Goal: Information Seeking & Learning: Learn about a topic

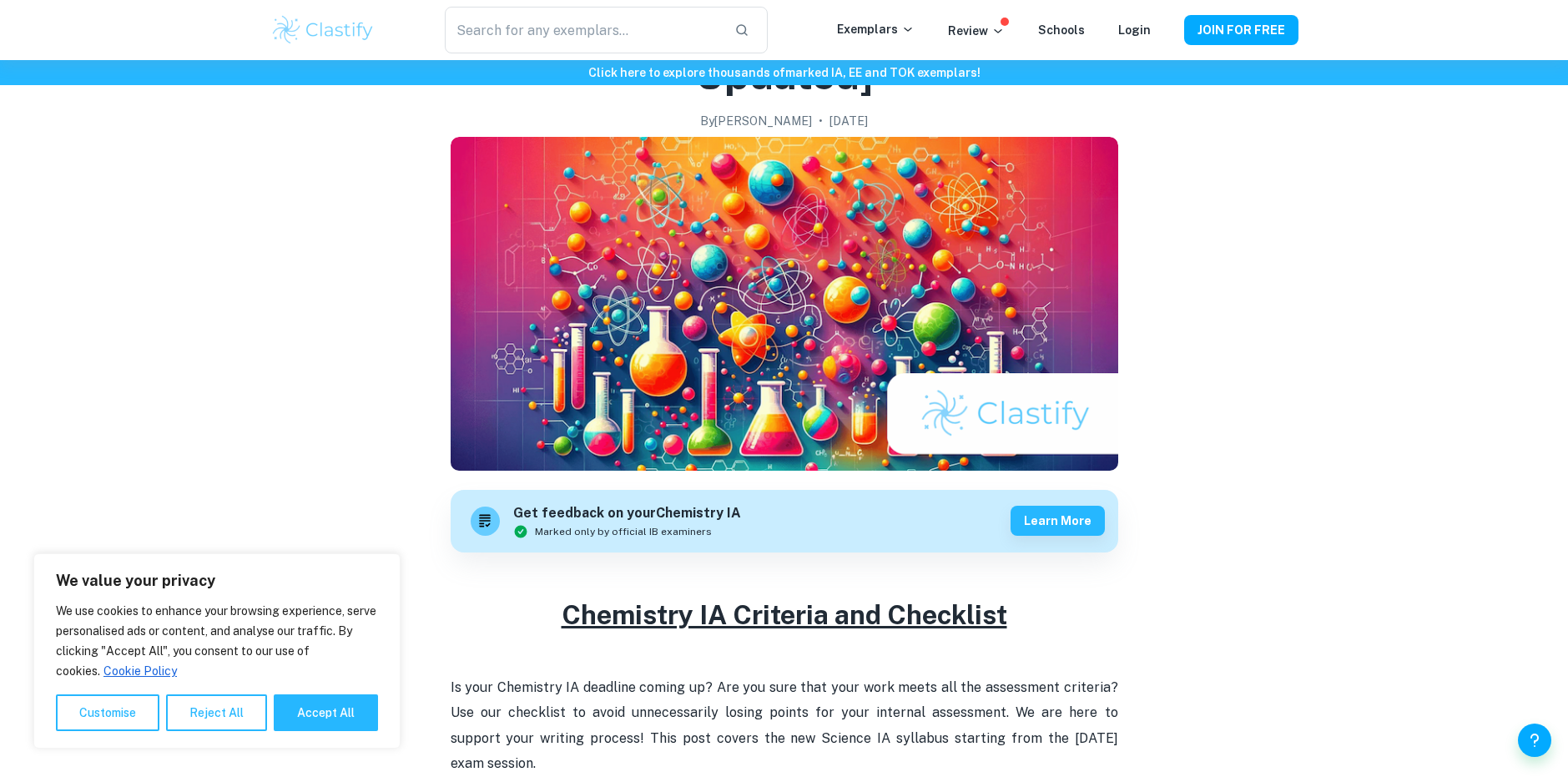
scroll to position [167, 0]
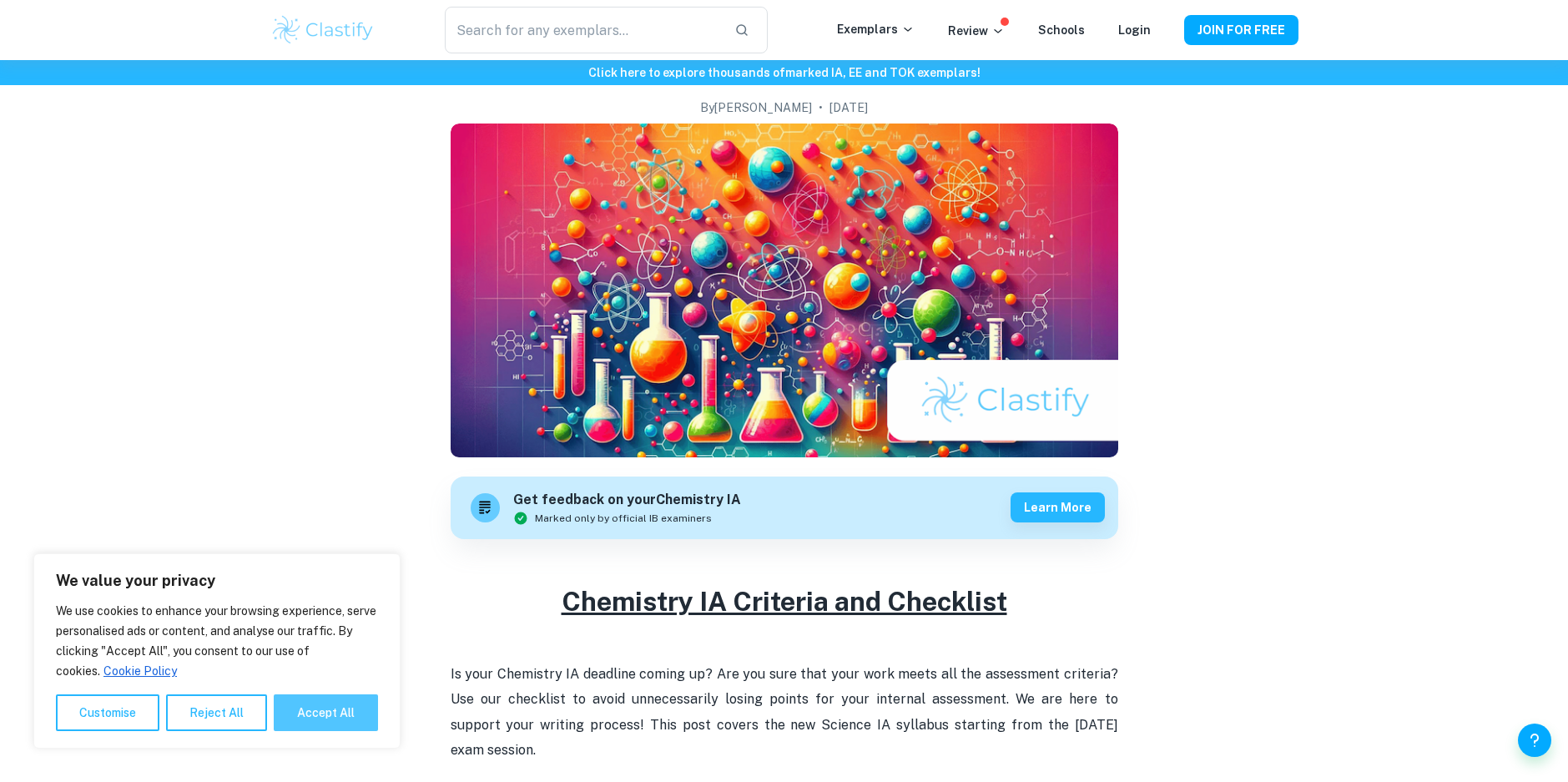
drag, startPoint x: 326, startPoint y: 715, endPoint x: 358, endPoint y: 710, distance: 32.4
click at [327, 716] on button "Accept All" at bounding box center [326, 712] width 104 height 37
checkbox input "true"
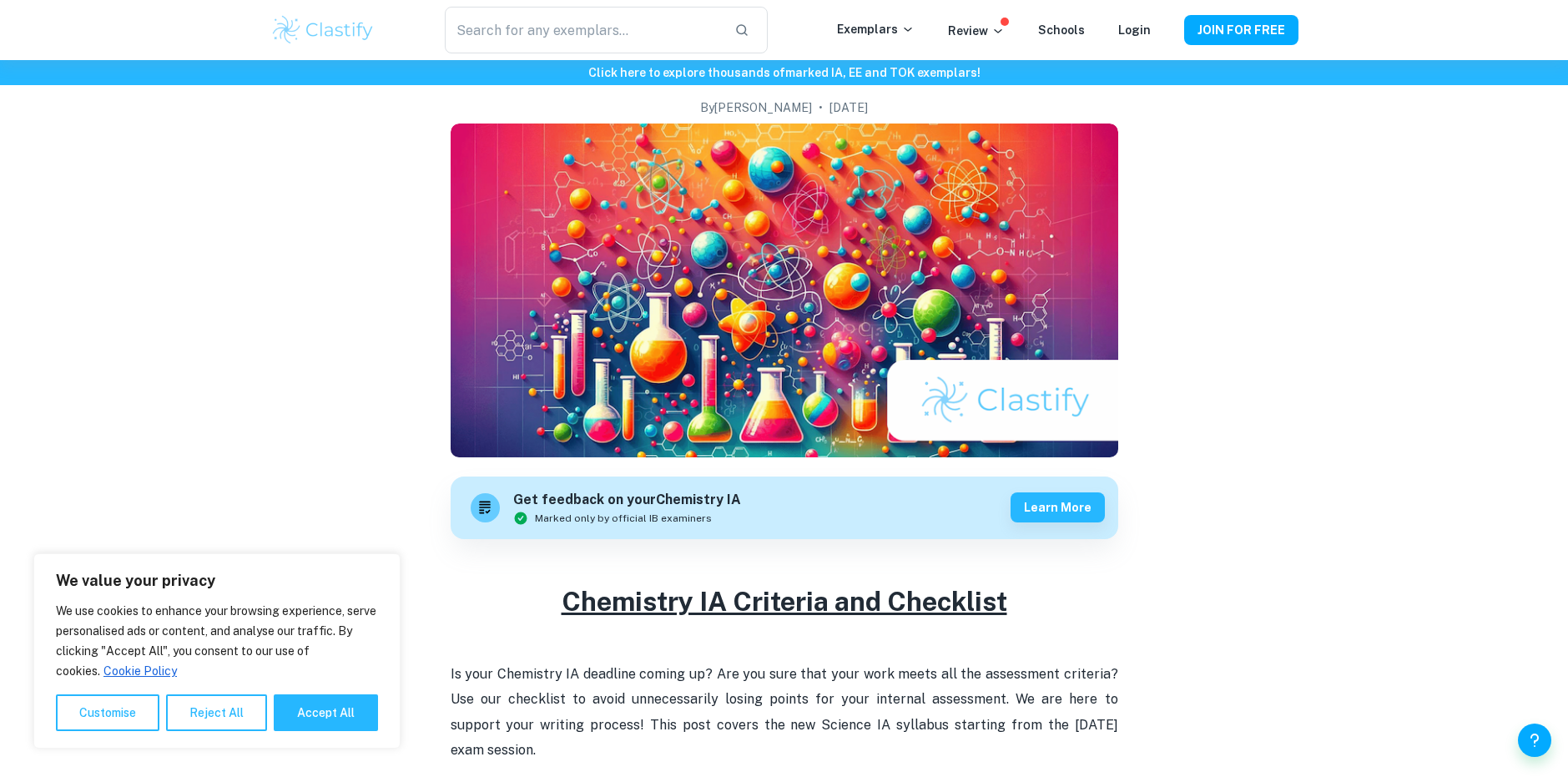
checkbox input "true"
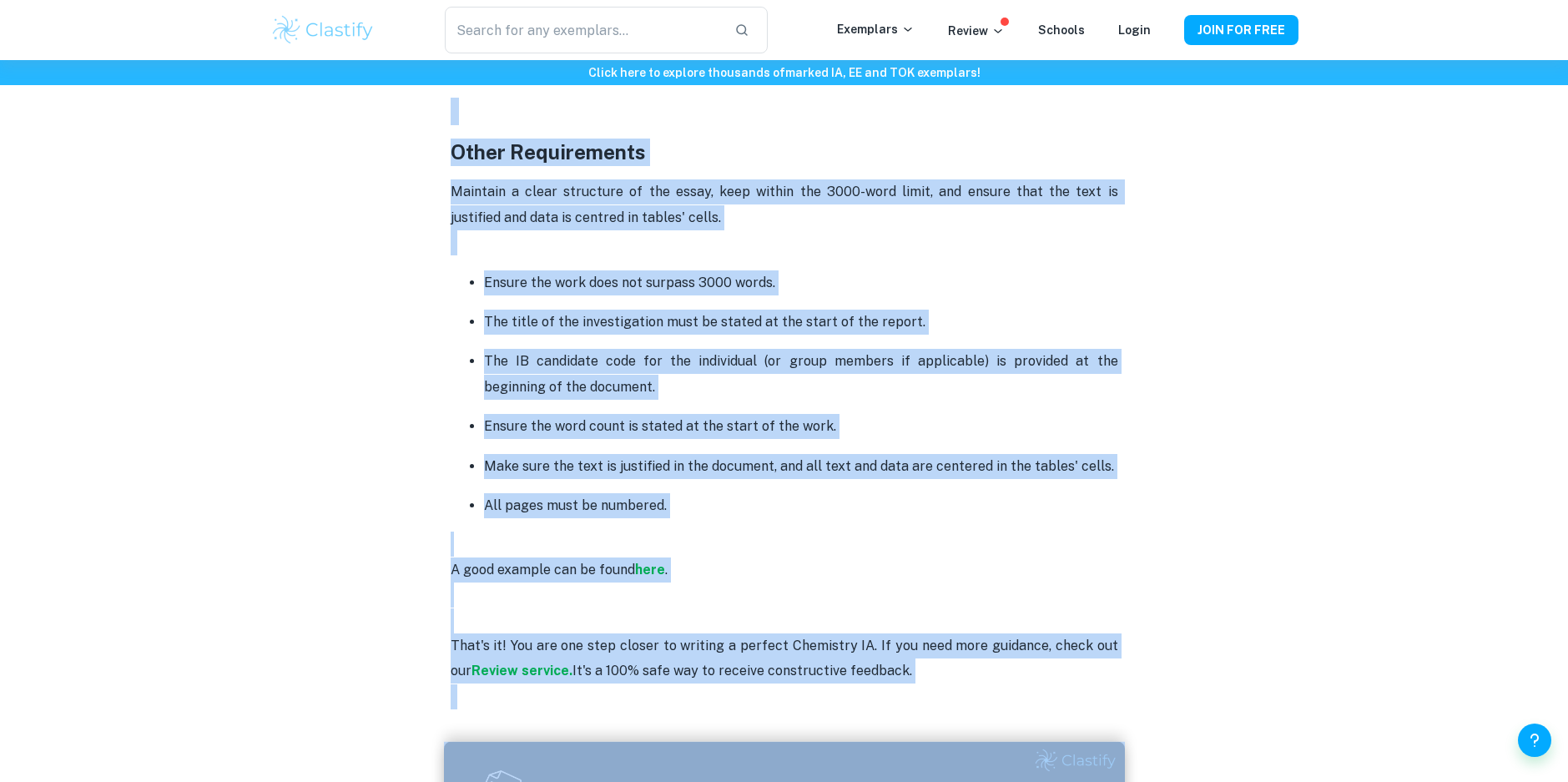
scroll to position [4352, 0]
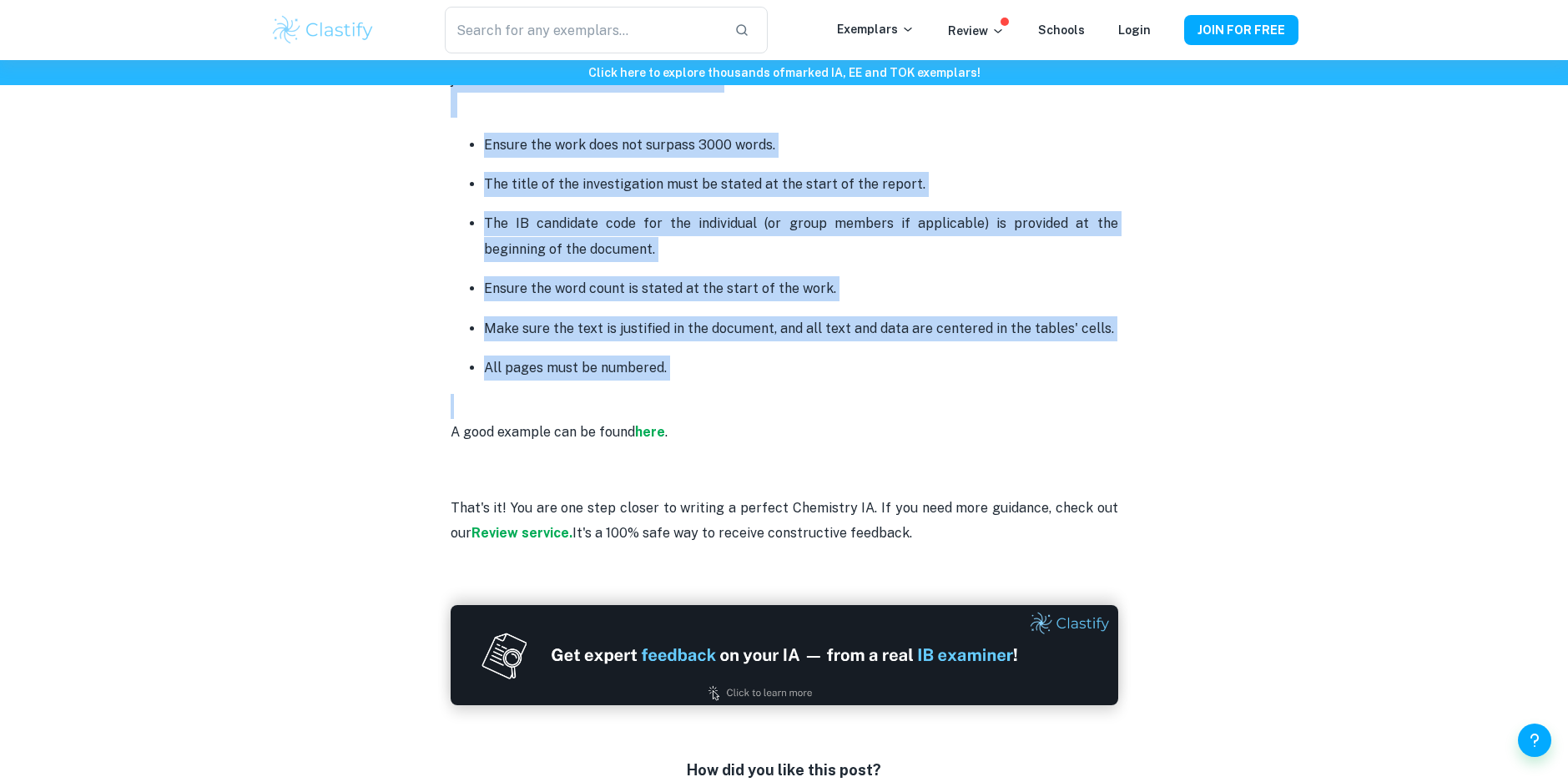
drag, startPoint x: 559, startPoint y: 227, endPoint x: 914, endPoint y: 406, distance: 397.6
drag, startPoint x: 914, startPoint y: 406, endPoint x: 859, endPoint y: 335, distance: 89.8
copy div "Chemistry IA Criteria and Checklist Is your Chemistry IA deadline coming up? Ar…"
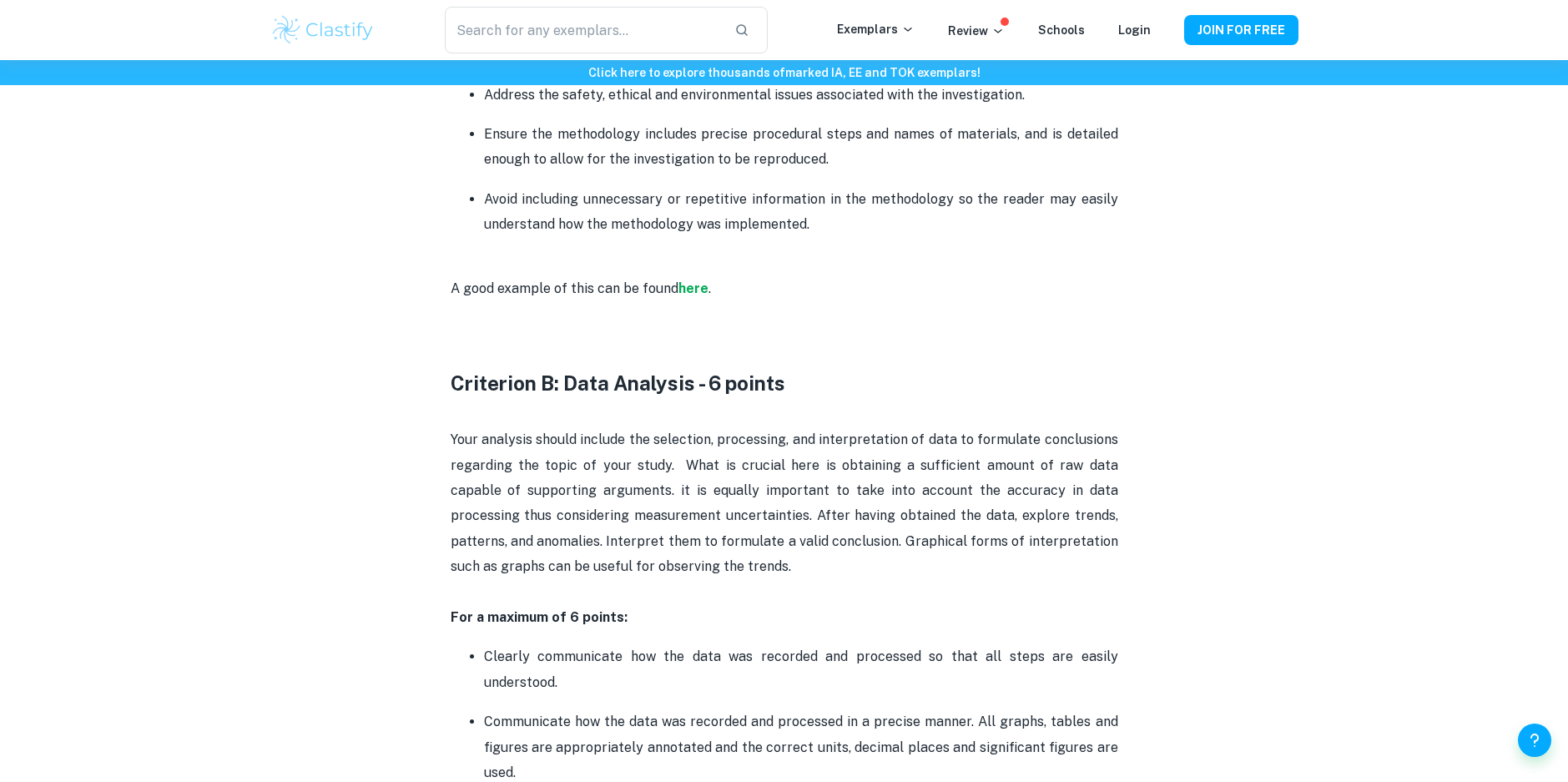
scroll to position [1682, 0]
click at [696, 286] on strong "here" at bounding box center [693, 287] width 30 height 16
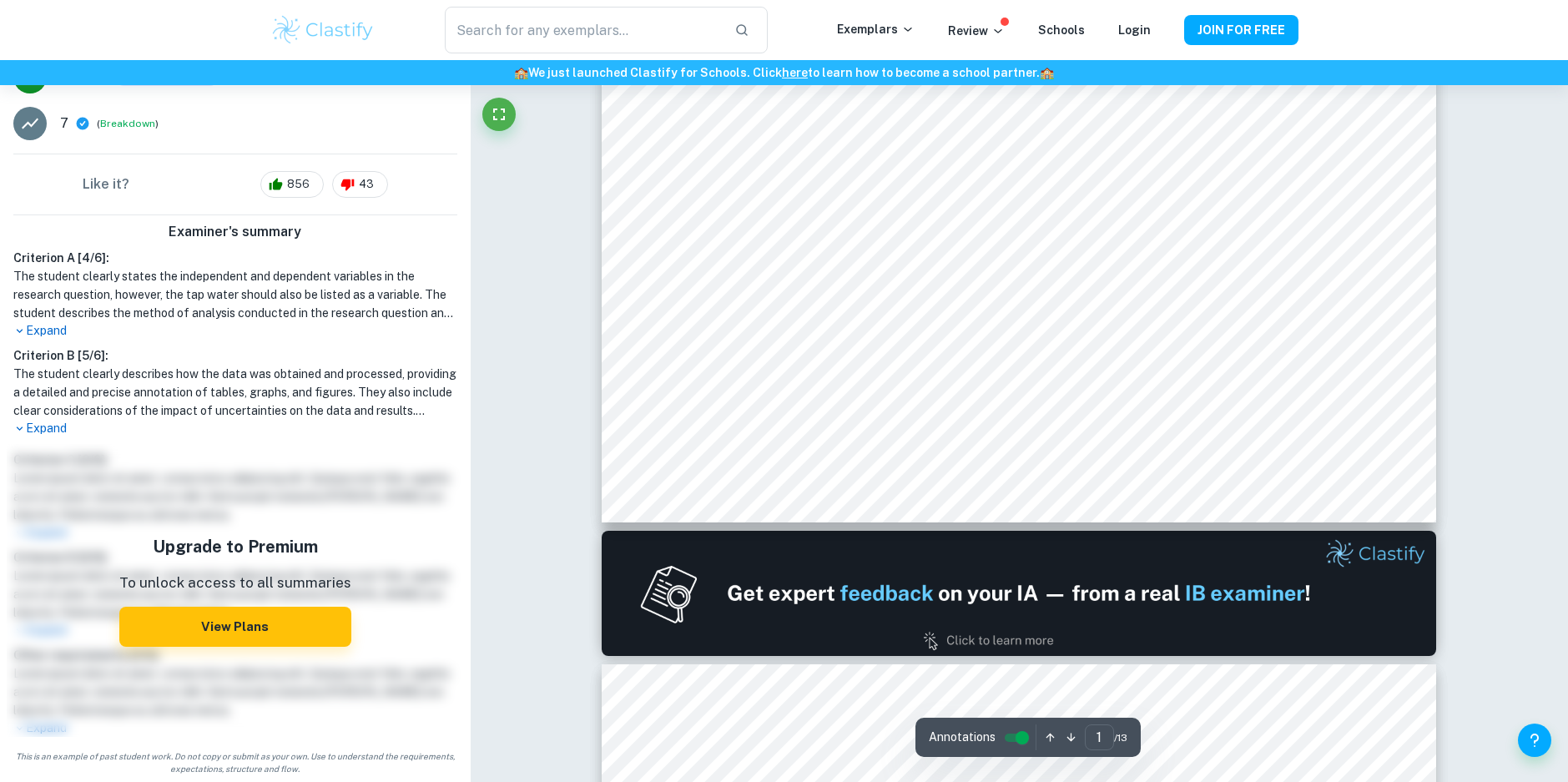
scroll to position [1002, 0]
